Goal: Find specific page/section: Find specific page/section

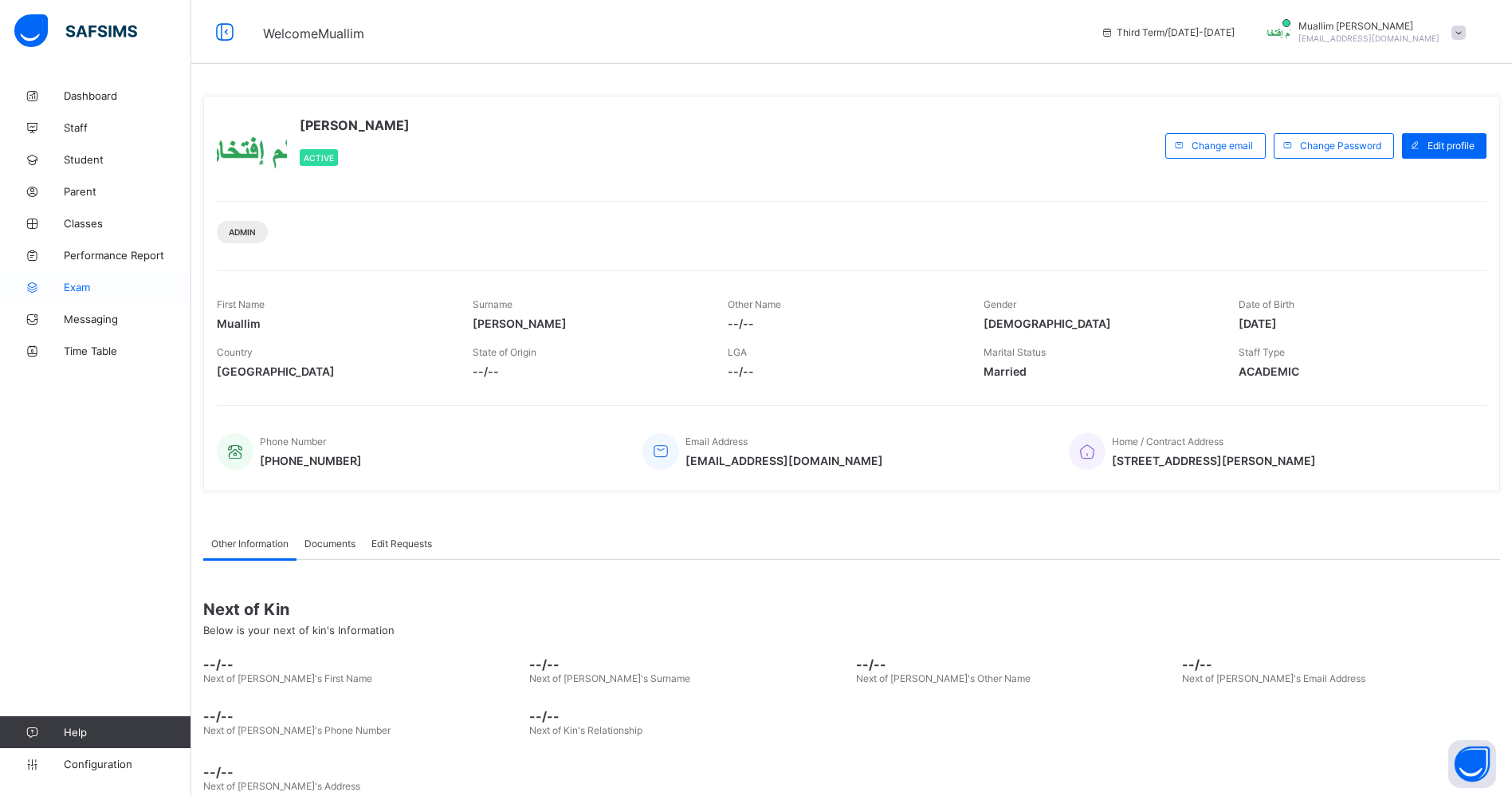
click at [105, 275] on link "Exam" at bounding box center [96, 287] width 192 height 32
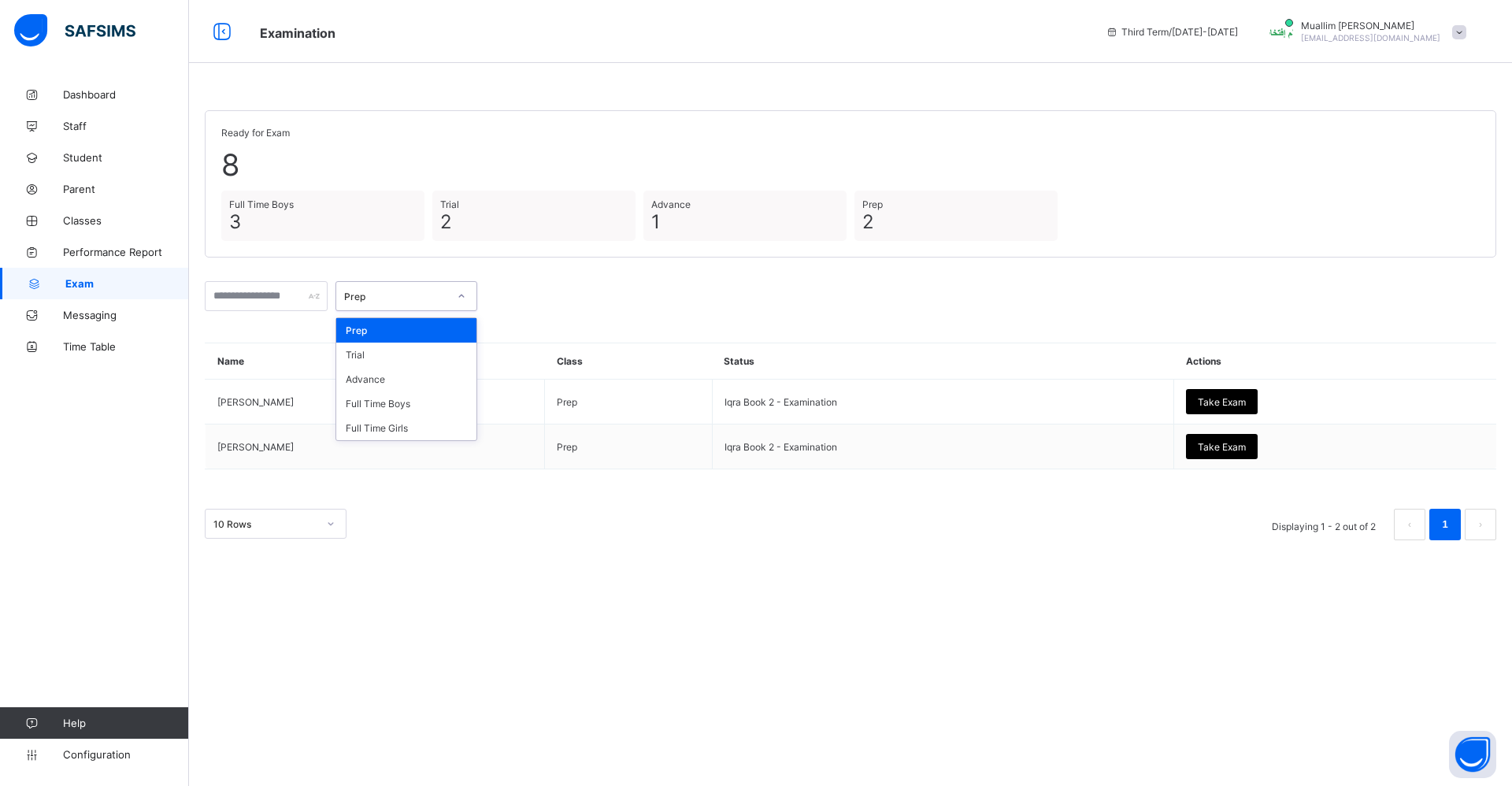
click at [475, 296] on div at bounding box center [462, 296] width 27 height 25
click at [425, 361] on div "Trial" at bounding box center [406, 354] width 140 height 24
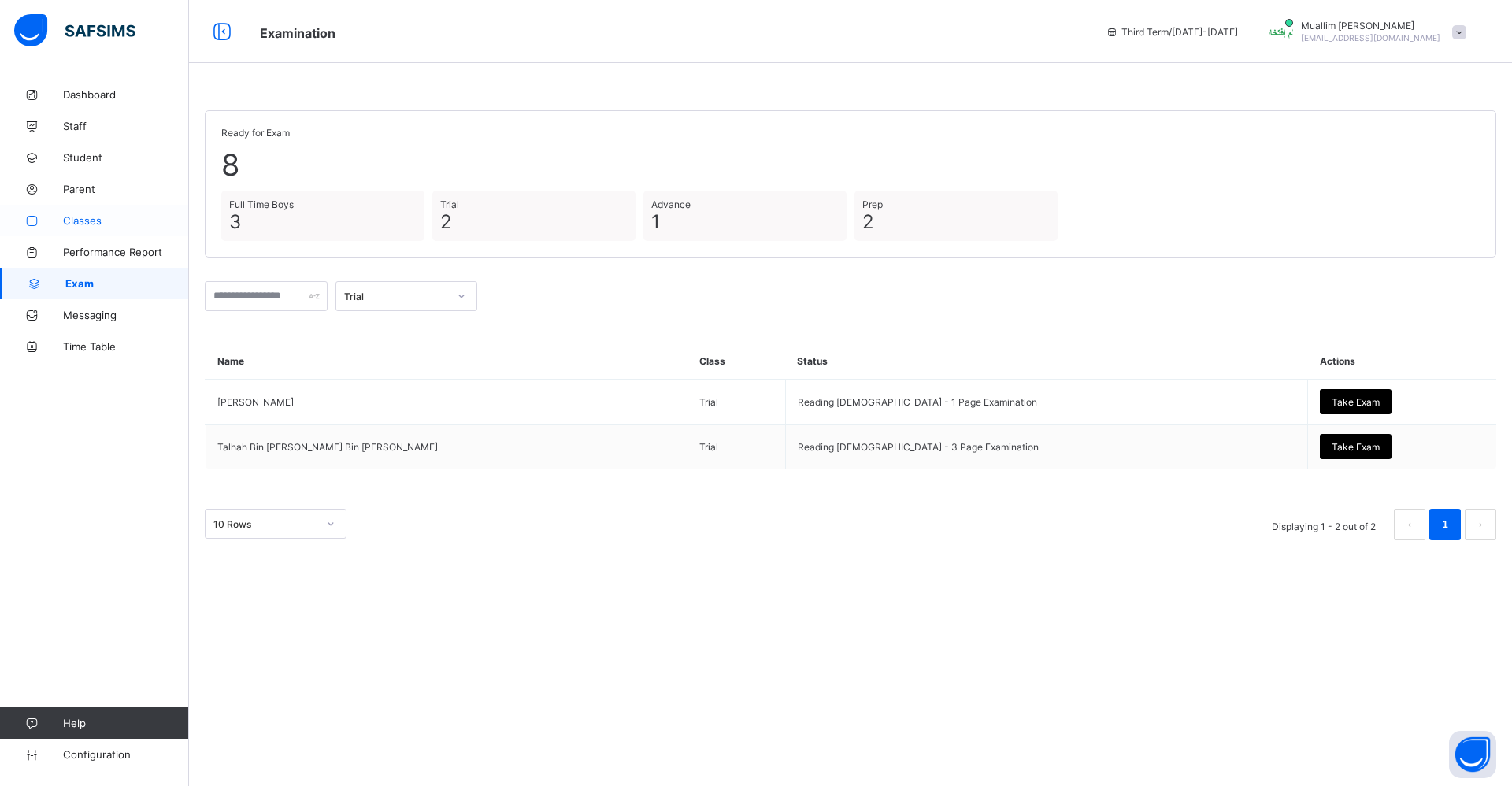
click at [122, 219] on span "Classes" at bounding box center [126, 220] width 126 height 13
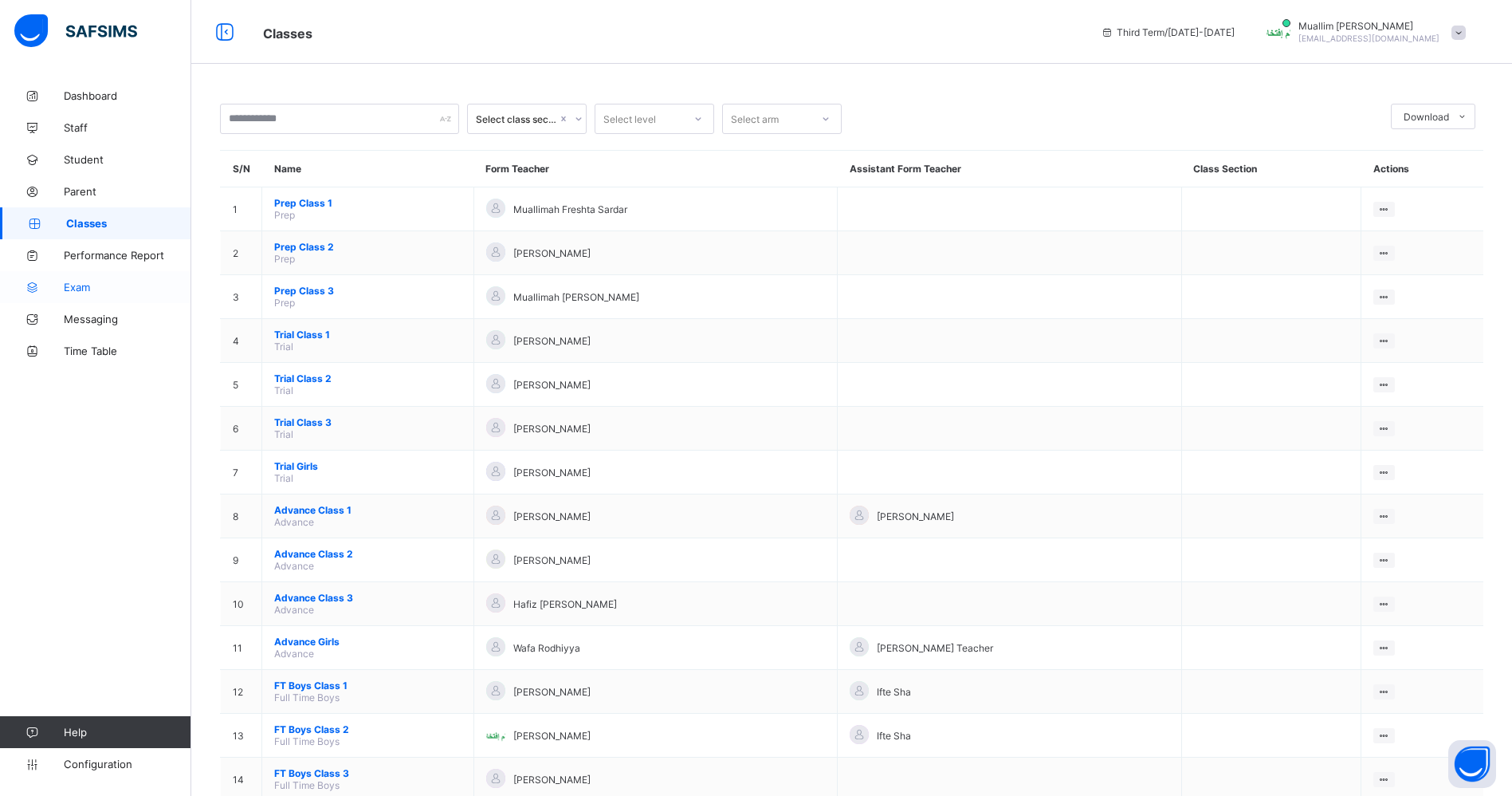
click at [90, 286] on span "Exam" at bounding box center [127, 287] width 127 height 13
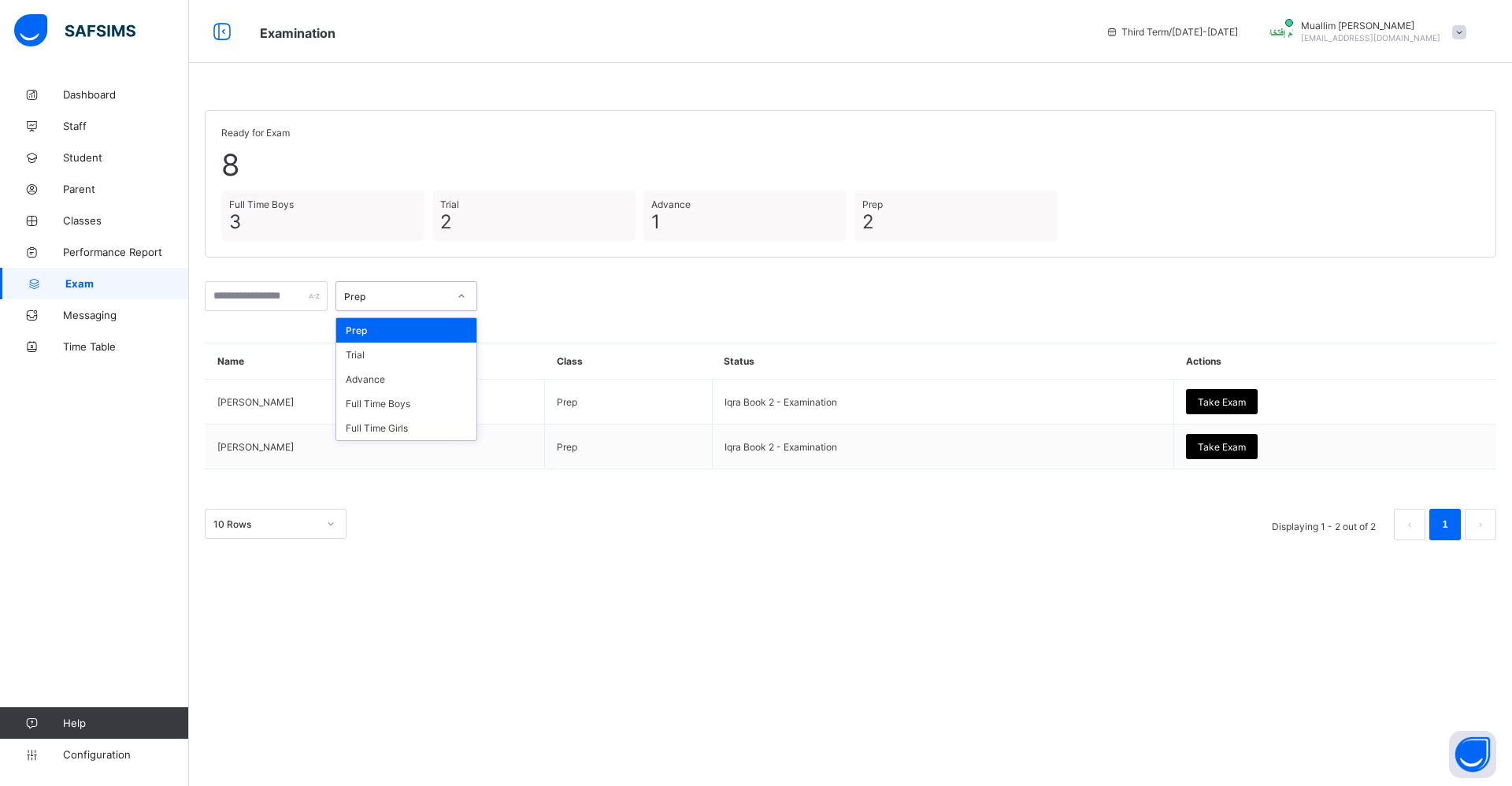
click at [413, 305] on div "Prep" at bounding box center [391, 295] width 110 height 22
click at [413, 358] on div "Trial" at bounding box center [406, 354] width 140 height 24
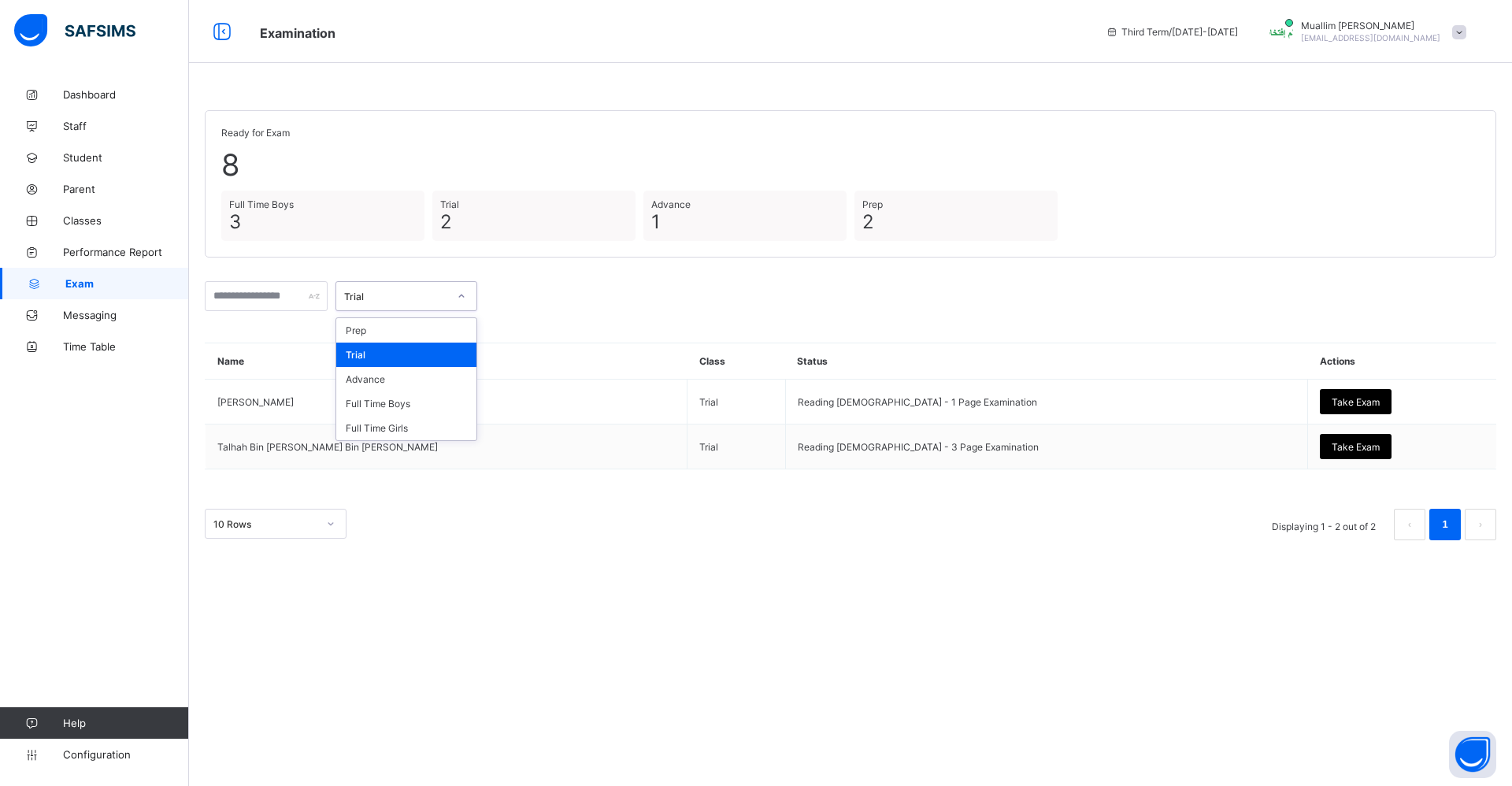
click at [376, 296] on div "Trial" at bounding box center [396, 296] width 104 height 12
click at [428, 378] on div "Advance" at bounding box center [406, 379] width 140 height 24
